Goal: Answer question/provide support

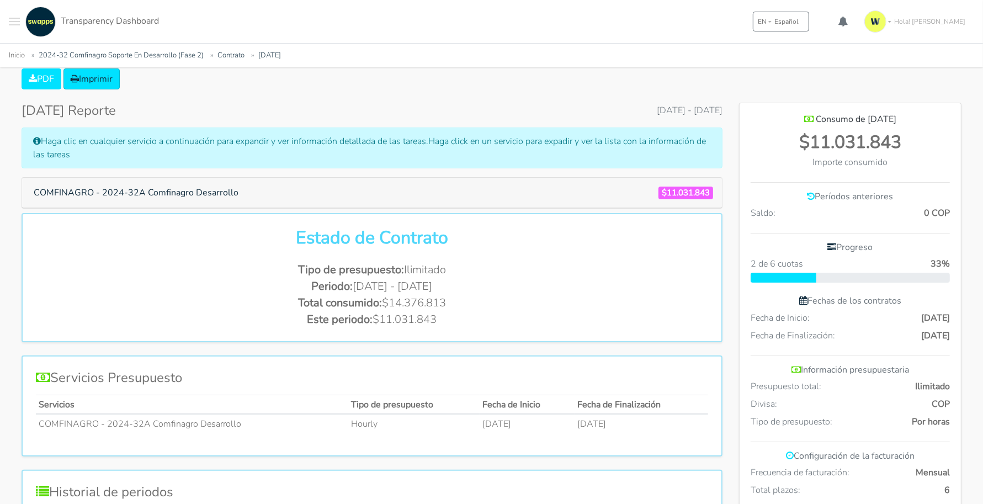
scroll to position [635, 221]
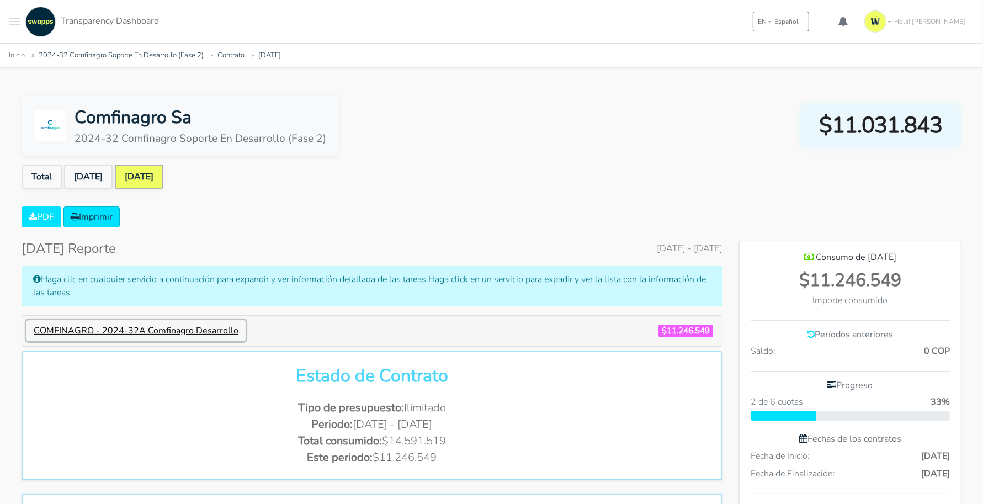
click at [203, 331] on button "COMFINAGRO - 2024-32A Comfinagro Desarrollo" at bounding box center [135, 330] width 219 height 21
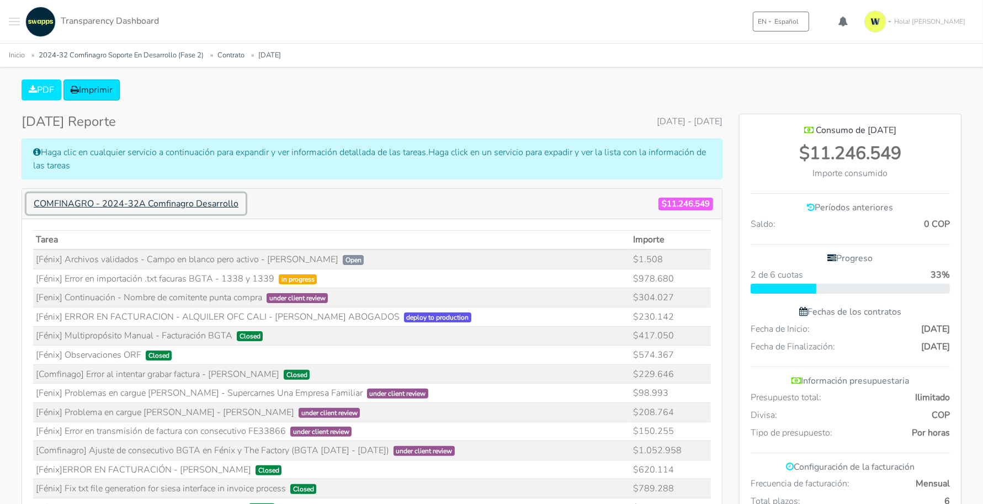
scroll to position [138, 0]
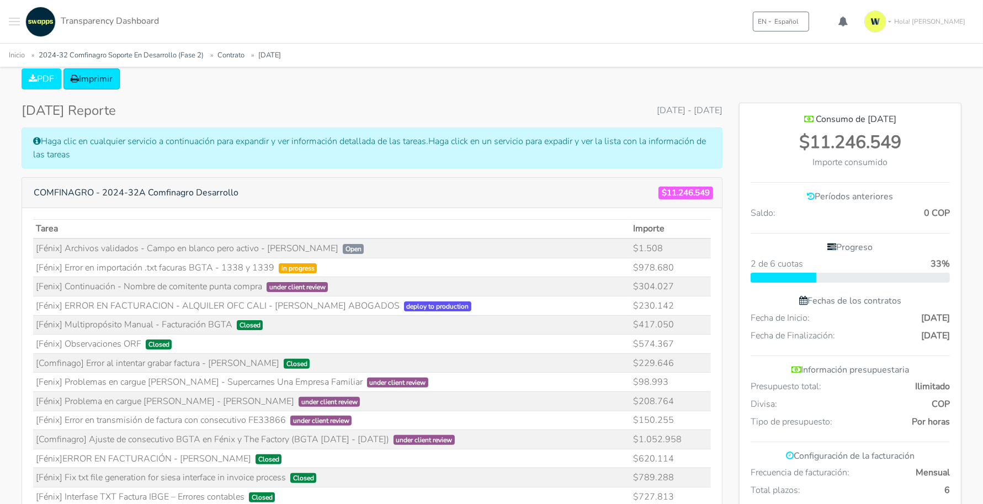
drag, startPoint x: 58, startPoint y: 266, endPoint x: 272, endPoint y: 266, distance: 213.5
click at [272, 266] on td "[Fénix] Error en importación .txt facuras BGTA - 1338 y 1339 in progress" at bounding box center [331, 267] width 597 height 19
drag, startPoint x: 270, startPoint y: 264, endPoint x: 65, endPoint y: 263, distance: 205.8
click at [65, 263] on td "[Fénix] Error en importación .txt facuras BGTA - 1338 y 1339 in progress" at bounding box center [331, 267] width 597 height 19
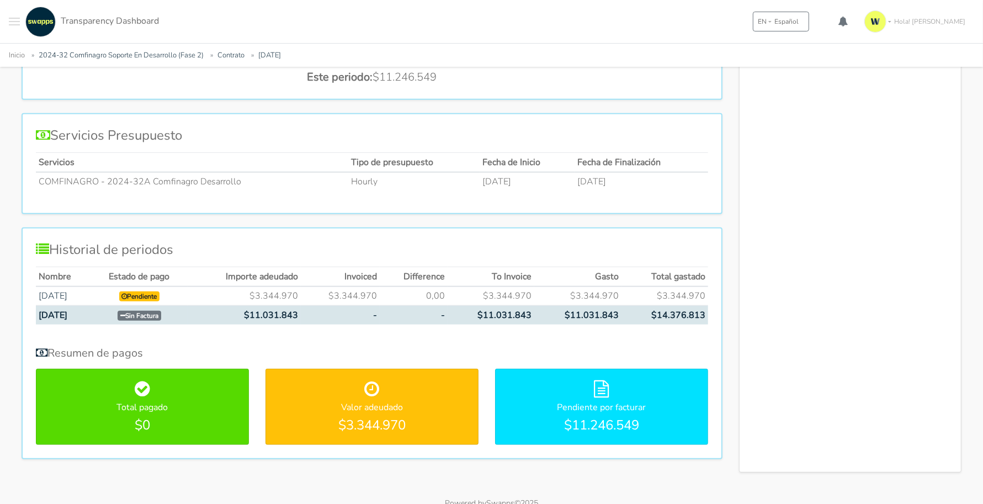
scroll to position [1007, 0]
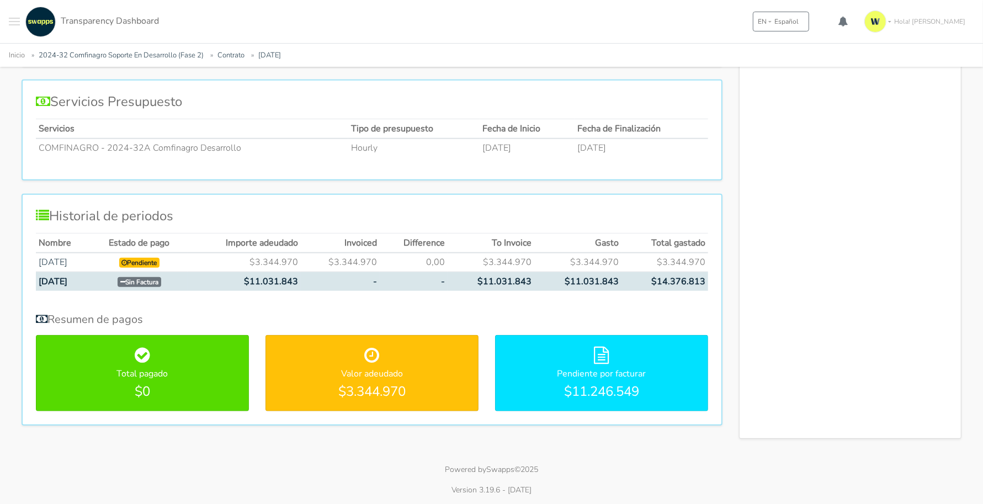
click at [379, 365] on div "Valor adeudado $3.344.970" at bounding box center [372, 372] width 212 height 75
